Goal: Transaction & Acquisition: Purchase product/service

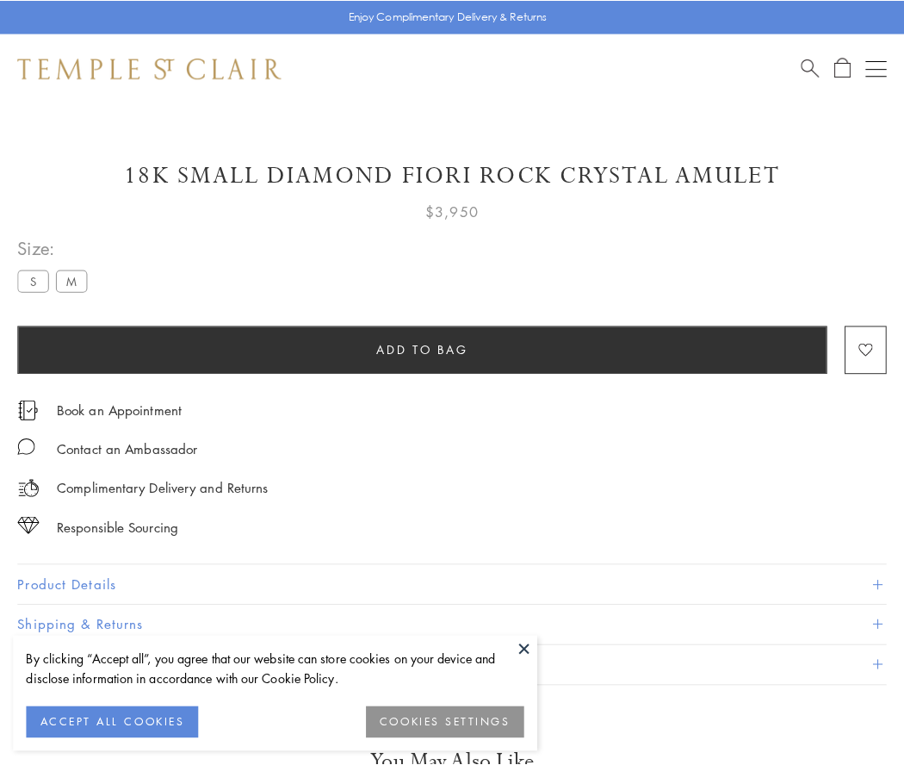
scroll to position [59, 0]
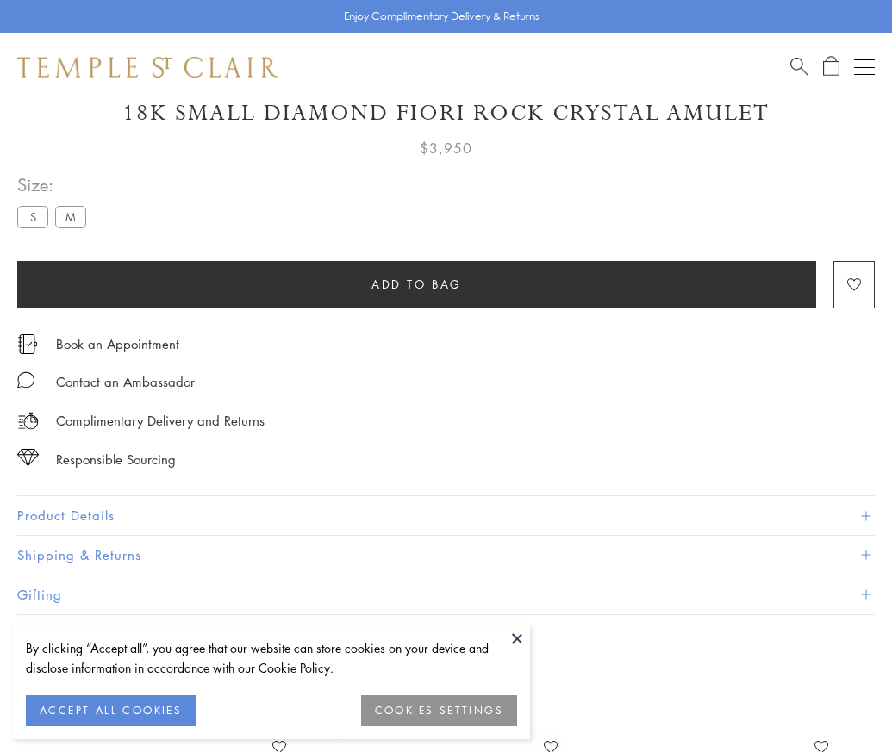
click at [416, 283] on span "Add to bag" at bounding box center [416, 284] width 90 height 19
